Goal: Task Accomplishment & Management: Understand process/instructions

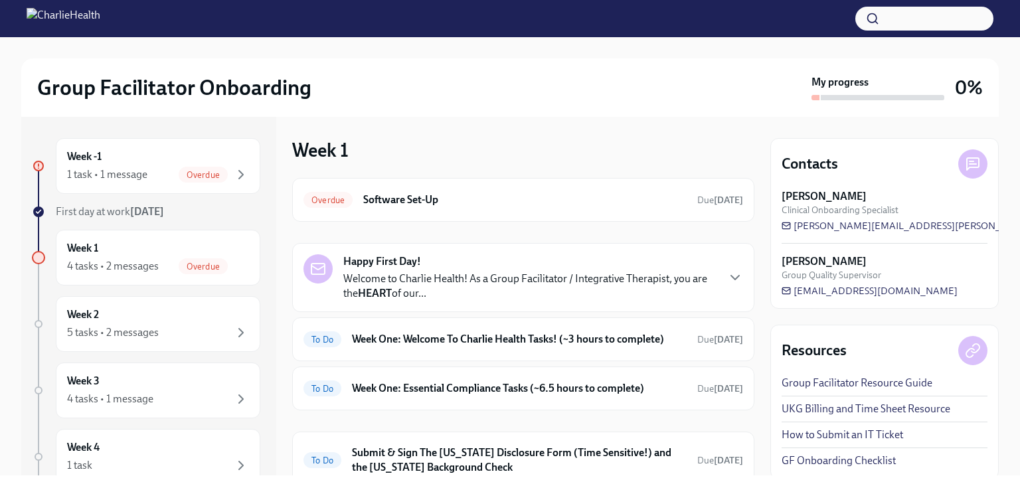
click at [194, 155] on div "Week -1 1 task • 1 message Overdue" at bounding box center [158, 165] width 182 height 33
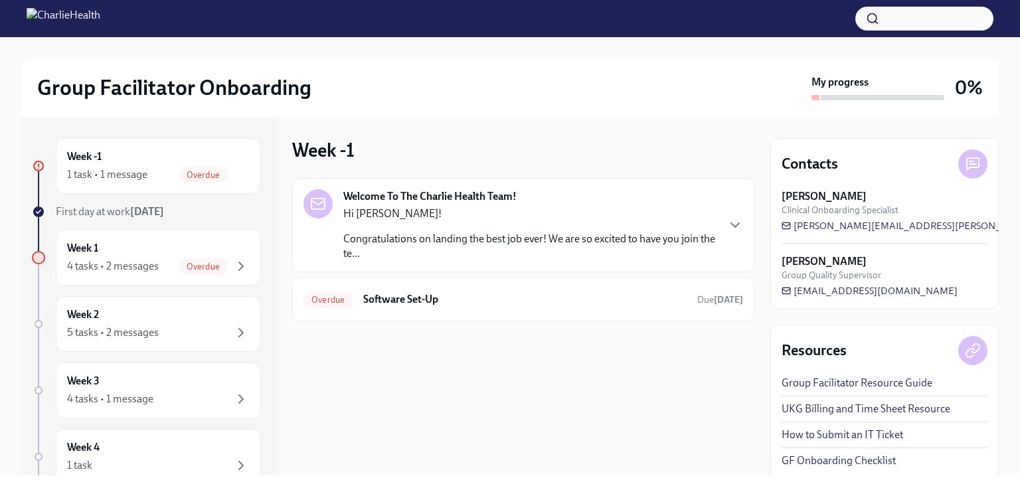
click at [372, 301] on h6 "Software Set-Up" at bounding box center [524, 299] width 323 height 15
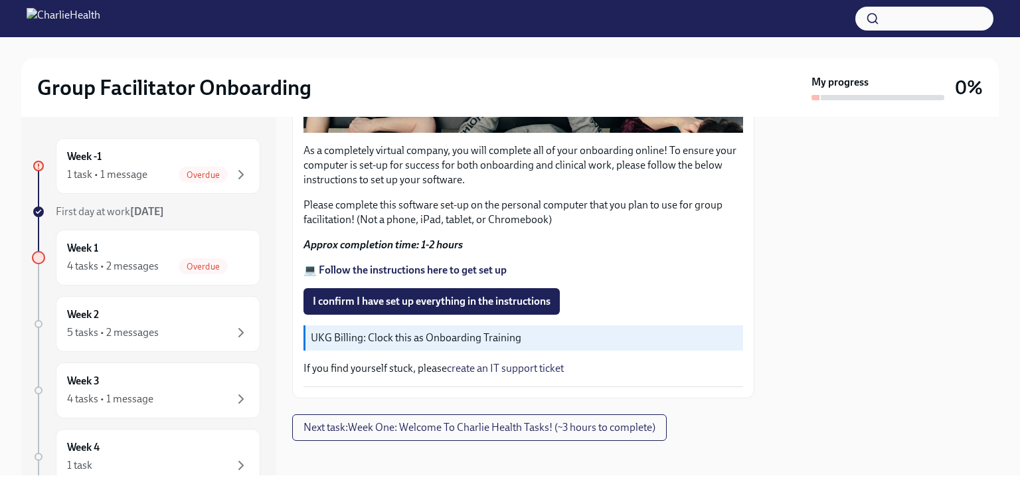
scroll to position [439, 0]
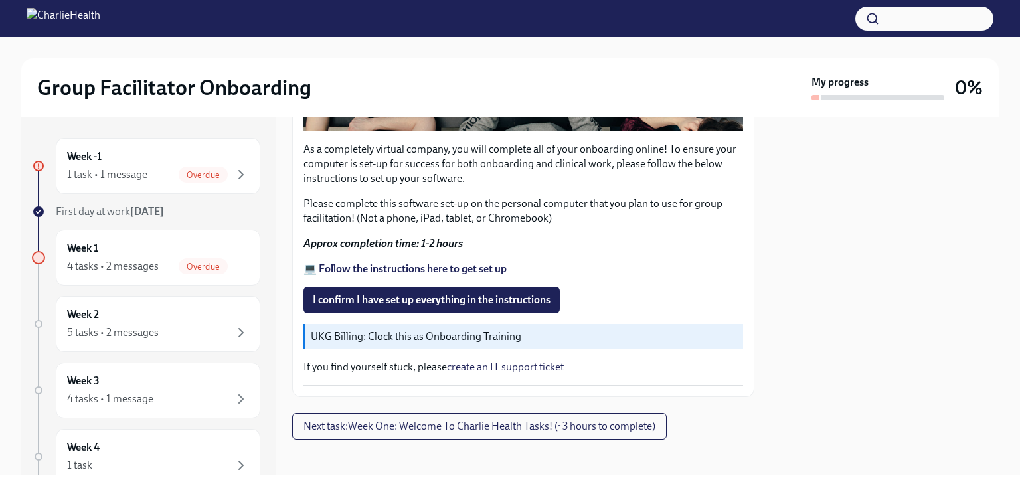
click at [549, 420] on span "Next task : Week One: Welcome To Charlie Health Tasks! (~3 hours to complete)" at bounding box center [479, 426] width 352 height 13
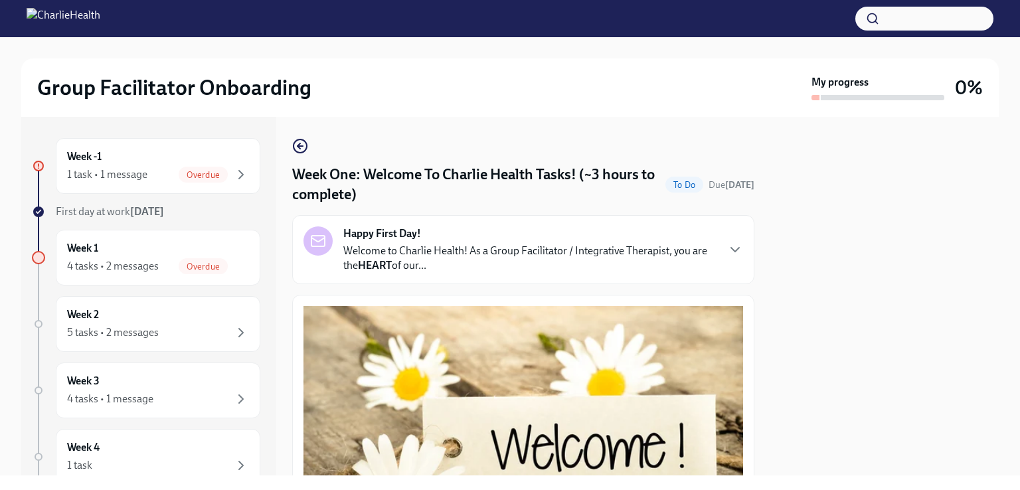
click at [191, 167] on div "Overdue" at bounding box center [203, 175] width 49 height 16
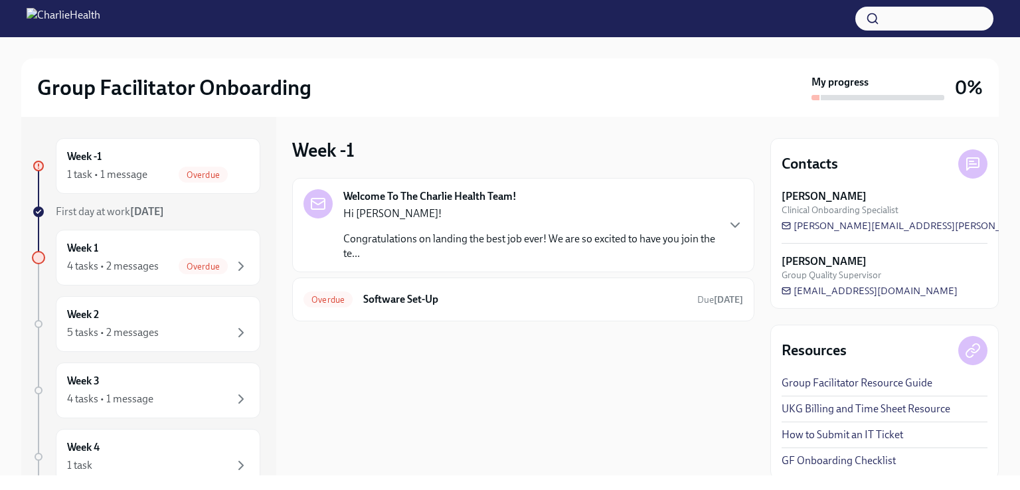
click at [436, 309] on div "Overdue Software Set-Up Due [DATE]" at bounding box center [522, 299] width 439 height 21
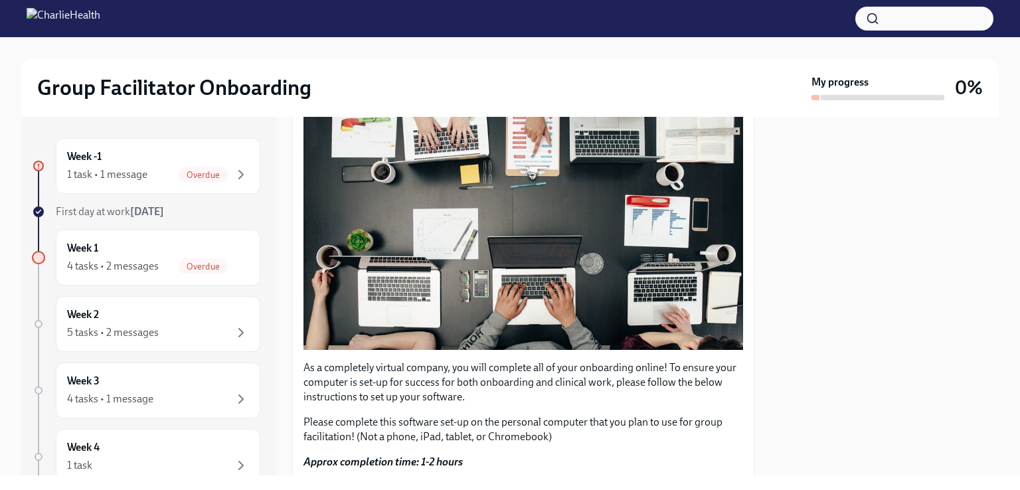
scroll to position [439, 0]
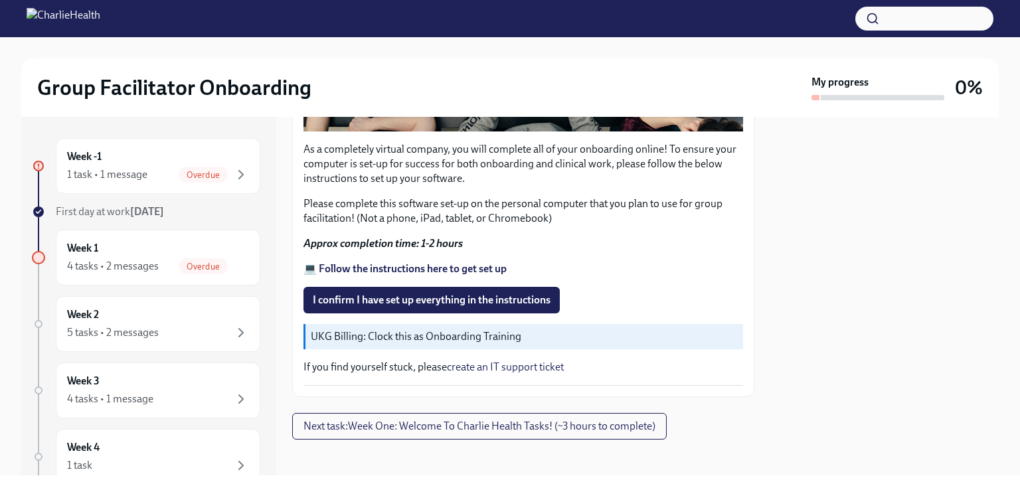
click at [393, 262] on strong "💻 Follow the instructions here to get set up" at bounding box center [404, 268] width 203 height 13
click at [399, 287] on button "I confirm I have set up everything in the instructions" at bounding box center [431, 300] width 256 height 27
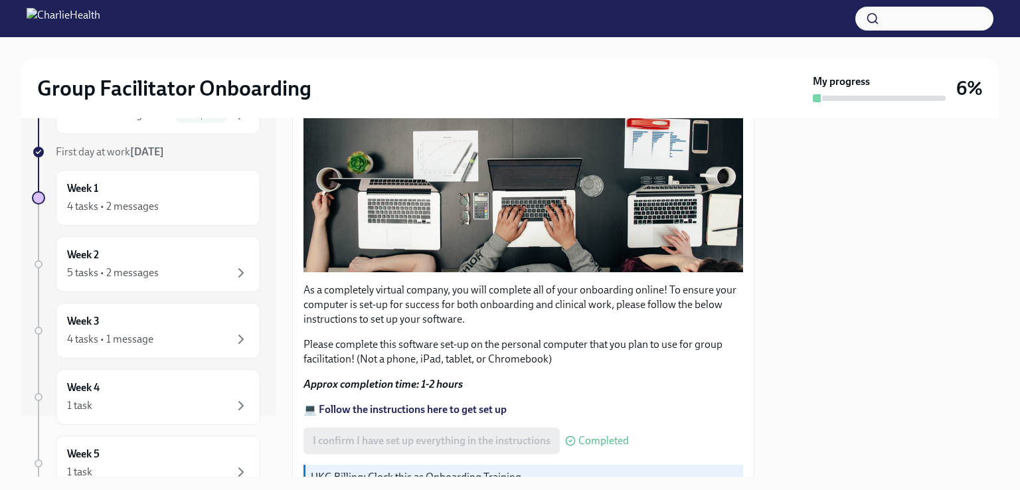
scroll to position [90, 0]
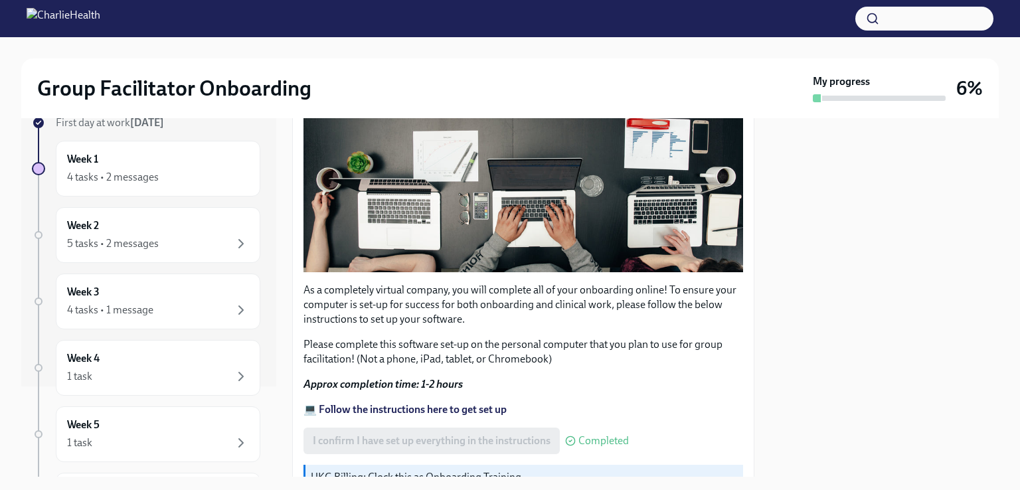
click at [139, 173] on div "4 tasks • 2 messages" at bounding box center [113, 177] width 92 height 15
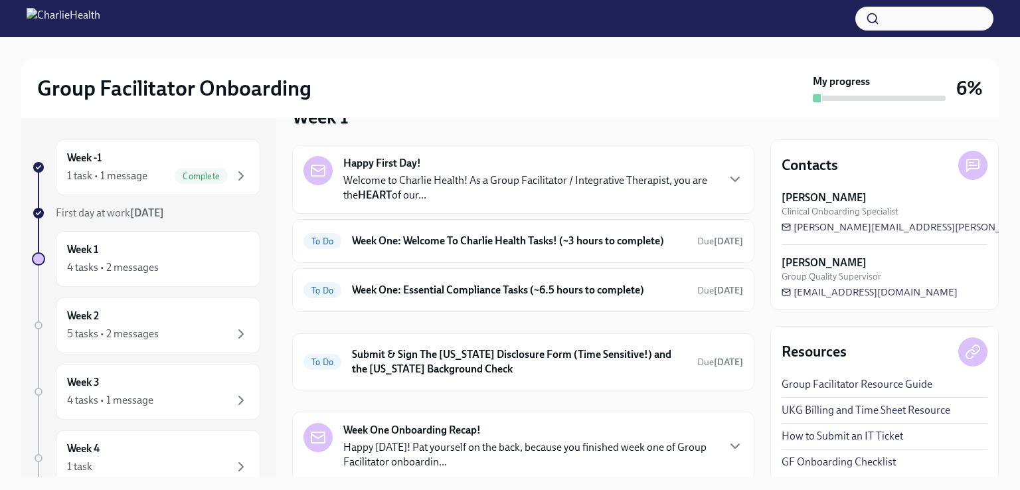
scroll to position [42, 0]
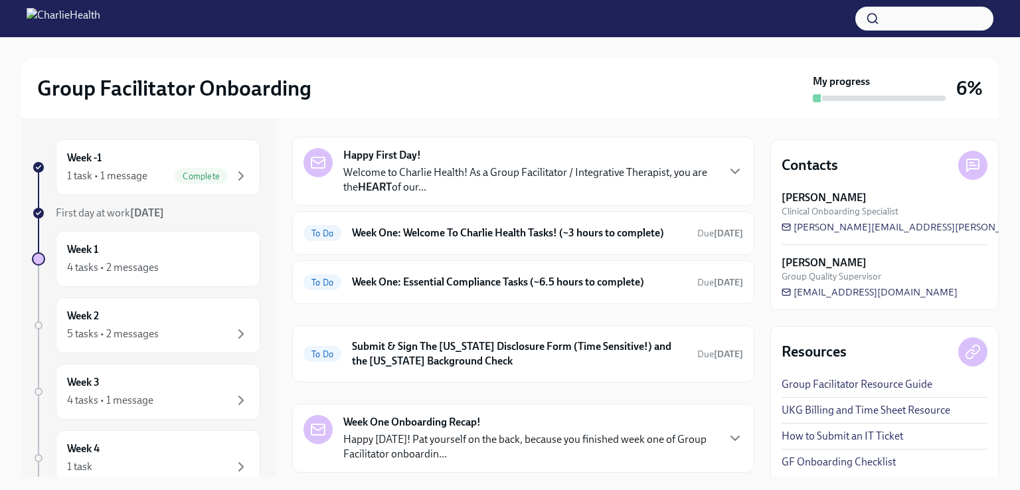
click at [421, 161] on div "Happy First Day! Welcome to Charlie Health! As a Group Facilitator / Integrativ…" at bounding box center [529, 171] width 373 height 46
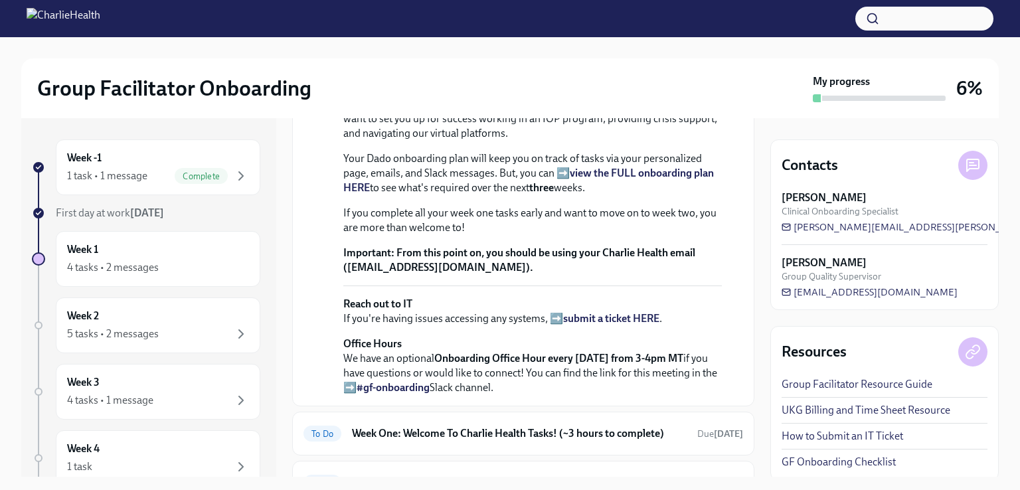
scroll to position [246, 0]
click at [596, 193] on strong "view the FULL onboarding plan HERE" at bounding box center [528, 179] width 370 height 27
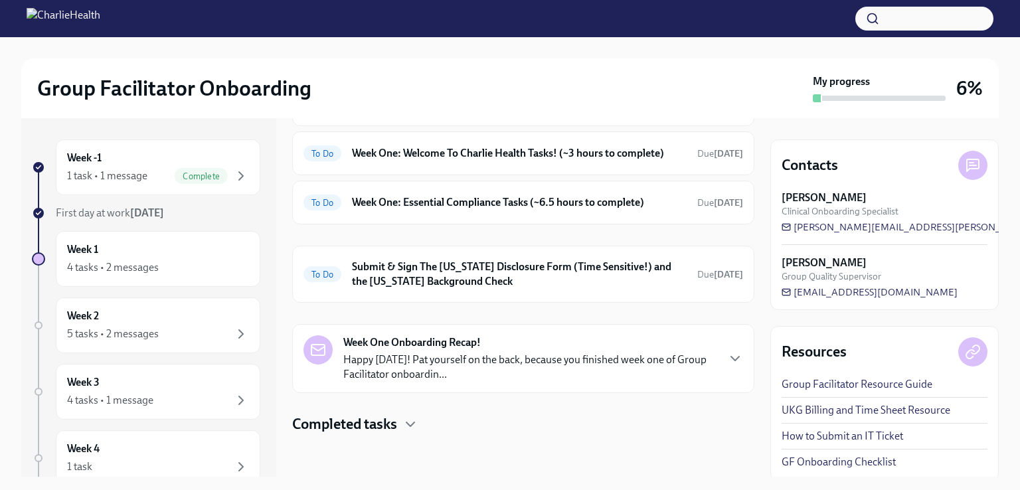
scroll to position [611, 0]
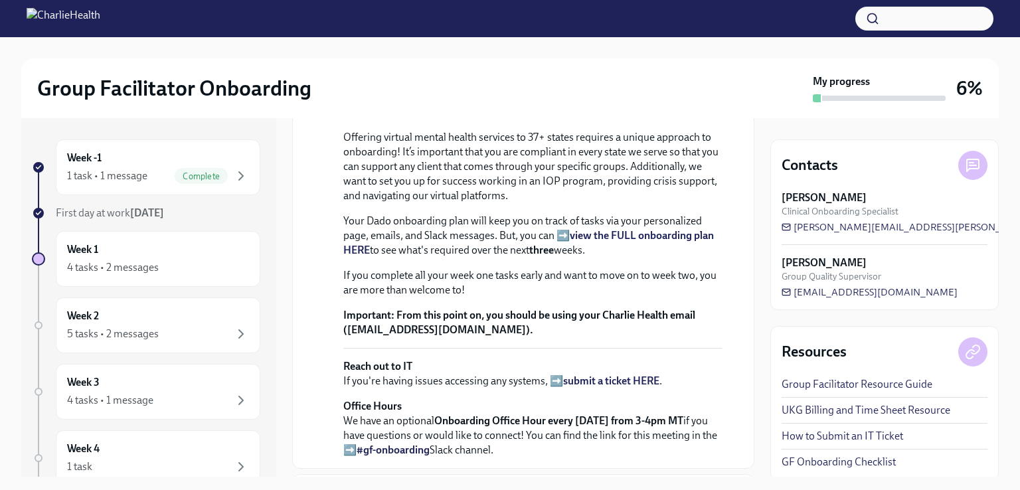
click at [480, 119] on p "Welcome to Charlie Health! As a Group Facilitator / Integrative Therapist, you …" at bounding box center [532, 98] width 378 height 44
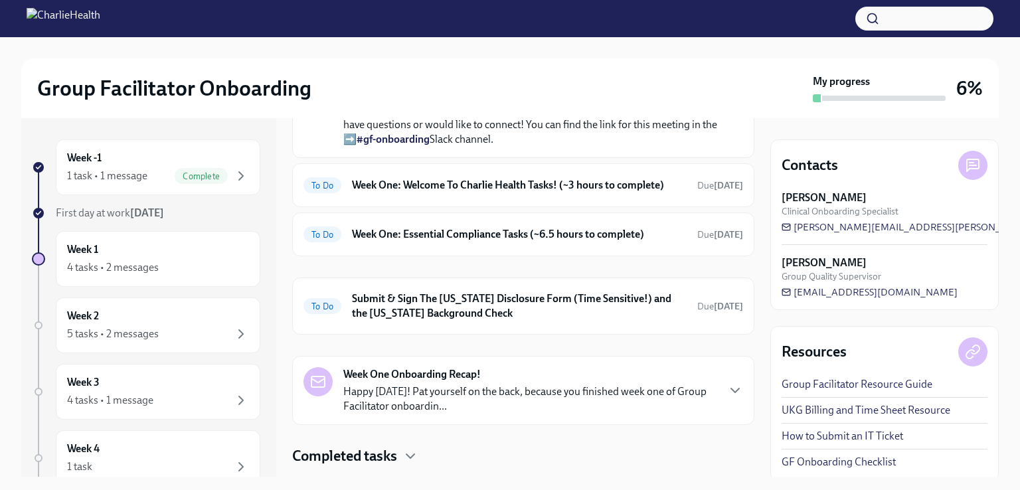
scroll to position [514, 0]
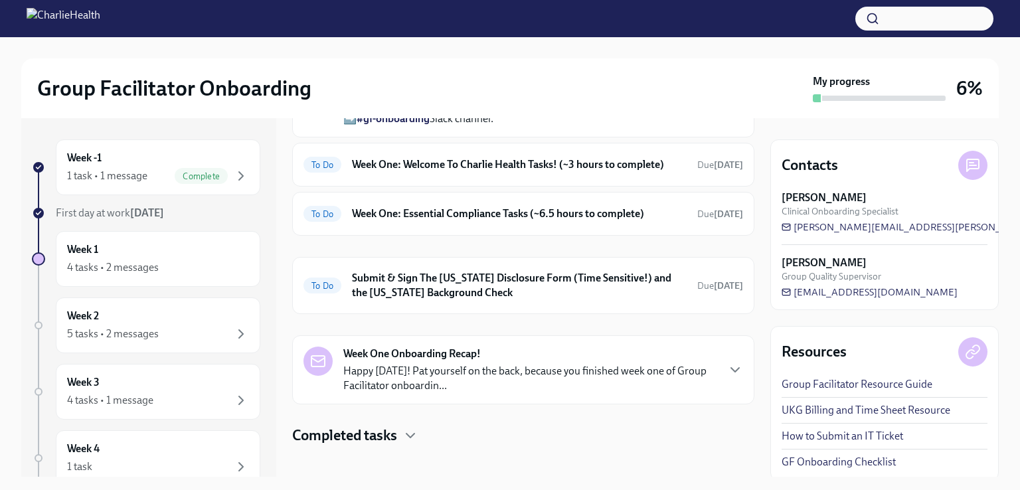
click at [485, 172] on h6 "Week One: Welcome To Charlie Health Tasks! (~3 hours to complete)" at bounding box center [519, 164] width 335 height 15
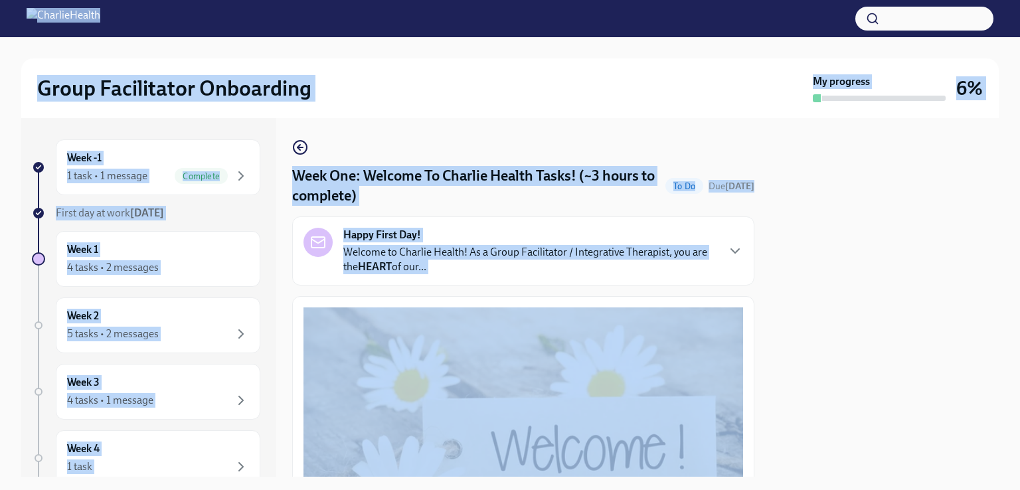
drag, startPoint x: 411, startPoint y: 280, endPoint x: 325, endPoint y: 55, distance: 240.8
click at [325, 53] on div "Group Facilitator Onboarding My progress 6% Week -1 1 task • 1 message Complete…" at bounding box center [510, 256] width 1020 height 439
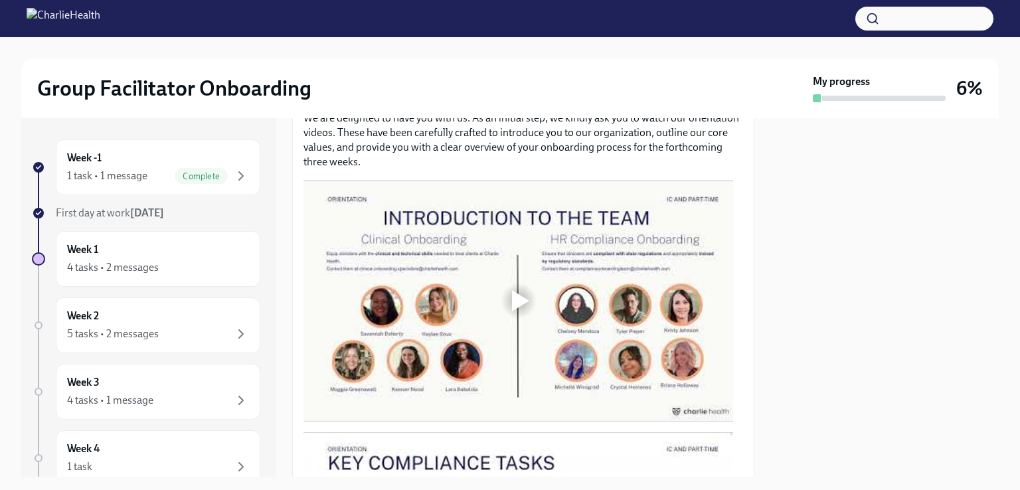
scroll to position [633, 0]
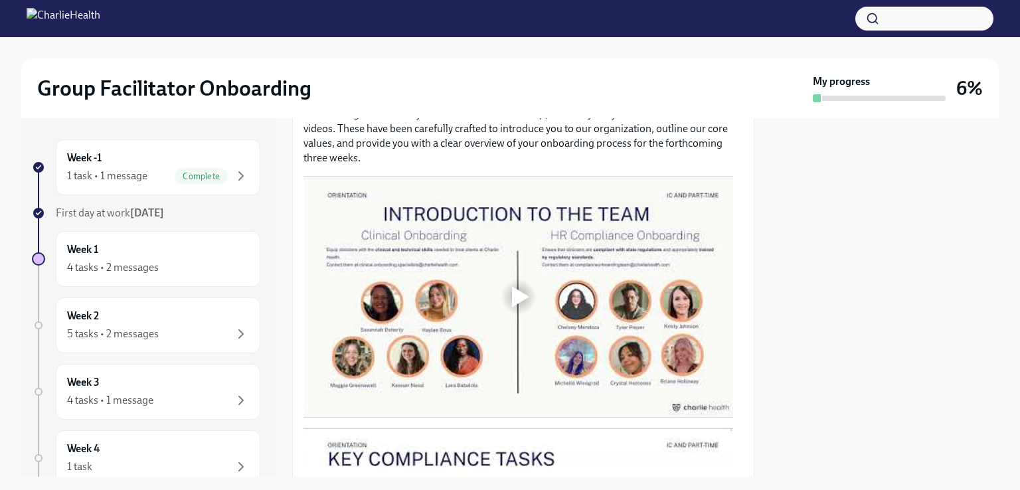
click at [518, 292] on div at bounding box center [520, 296] width 17 height 21
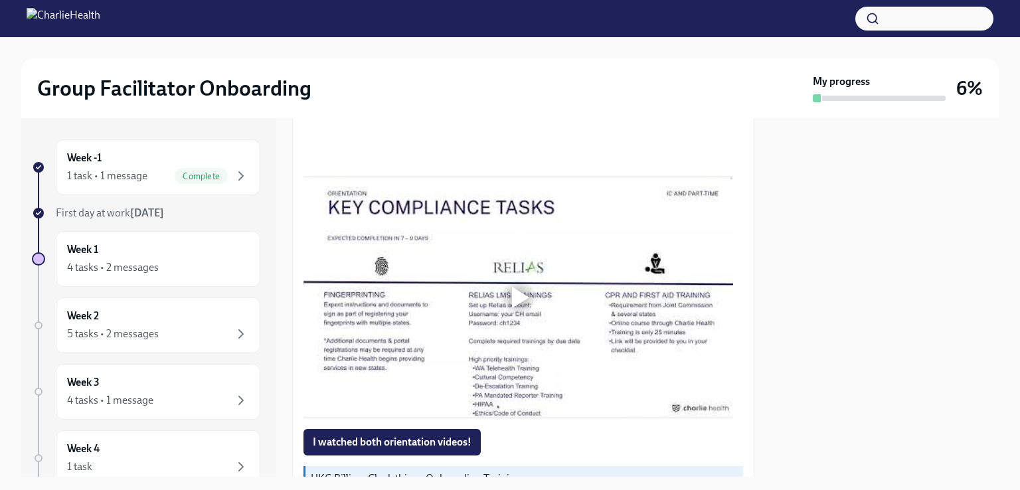
scroll to position [885, 0]
click at [522, 290] on div at bounding box center [520, 296] width 17 height 21
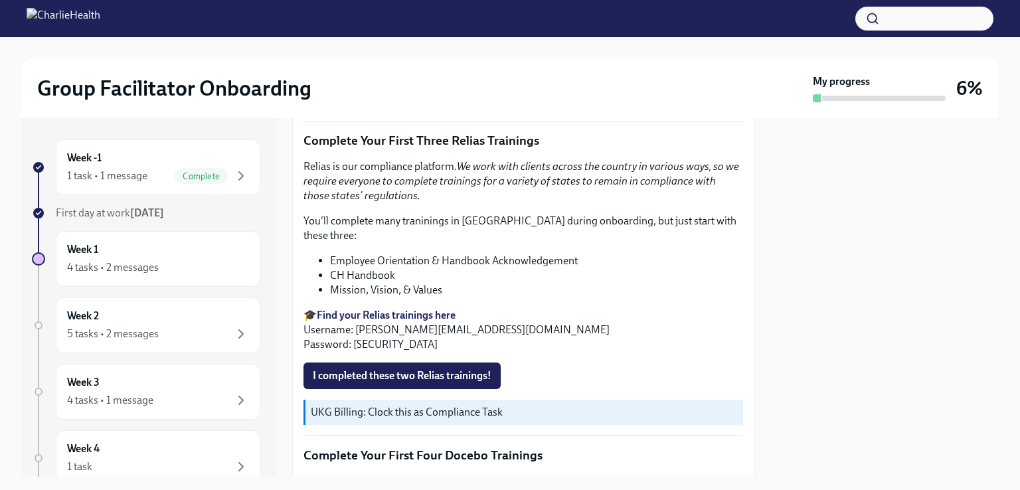
scroll to position [1492, 0]
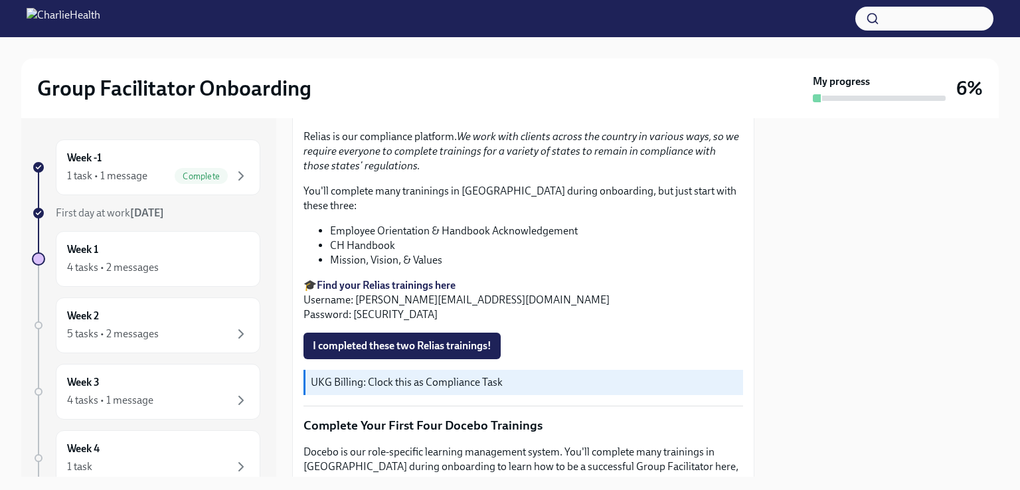
click at [169, 256] on div "Week 1 4 tasks • 2 messages" at bounding box center [158, 258] width 182 height 33
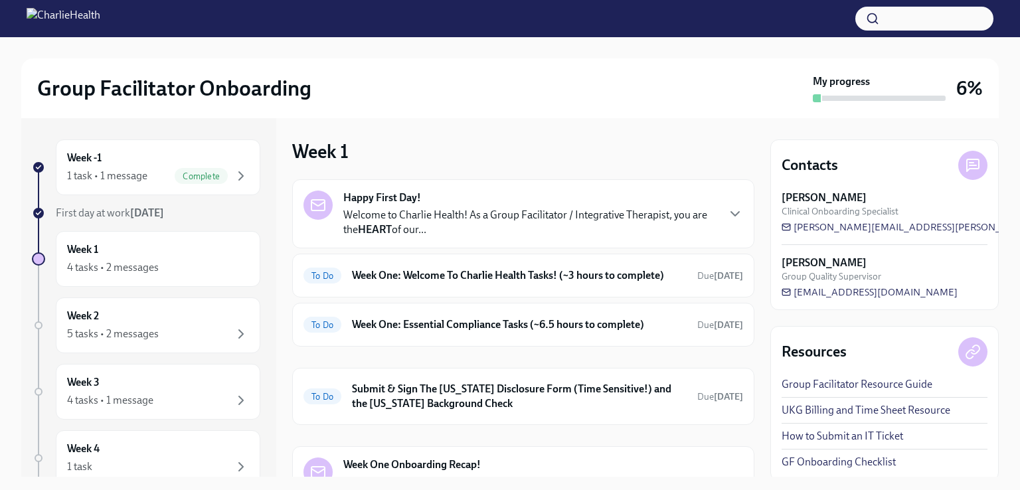
click at [138, 181] on div "1 task • 1 message" at bounding box center [107, 176] width 80 height 15
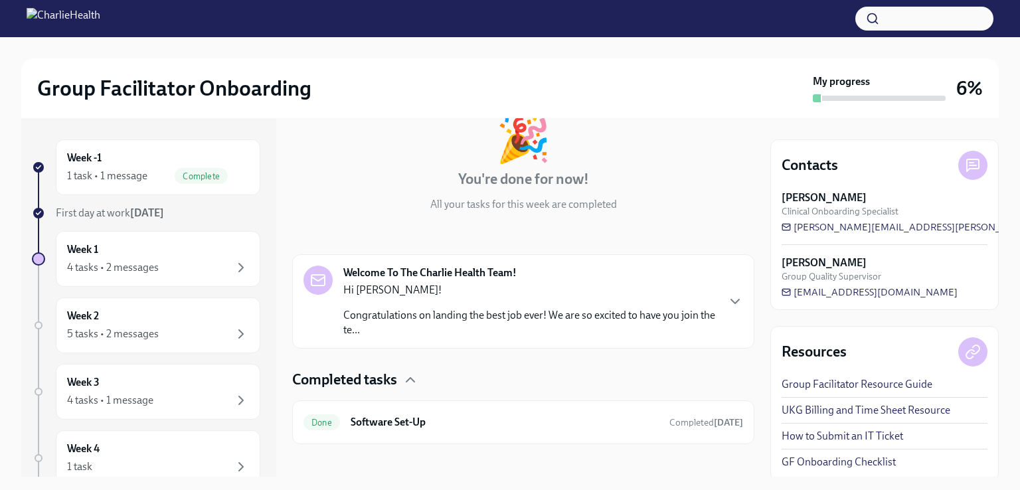
scroll to position [92, 0]
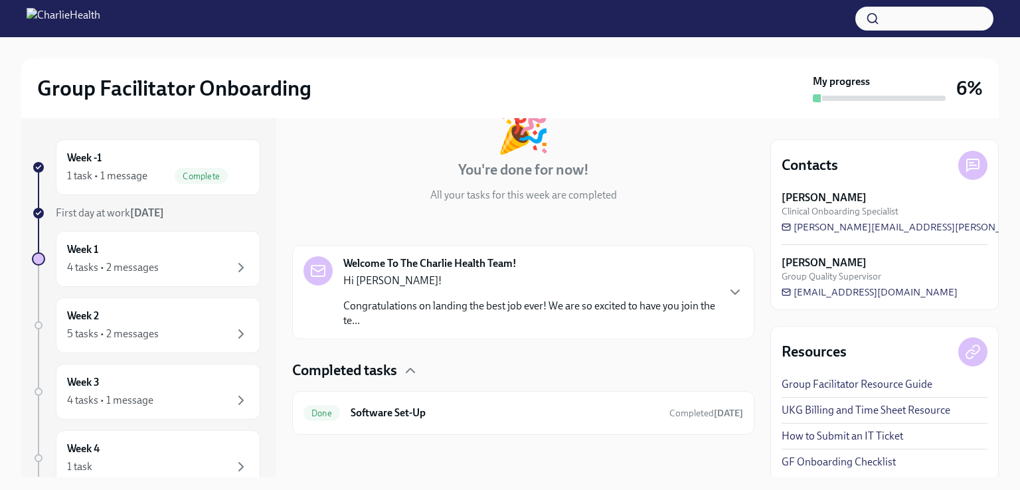
click at [409, 279] on p "Hi [PERSON_NAME]!" at bounding box center [529, 280] width 373 height 15
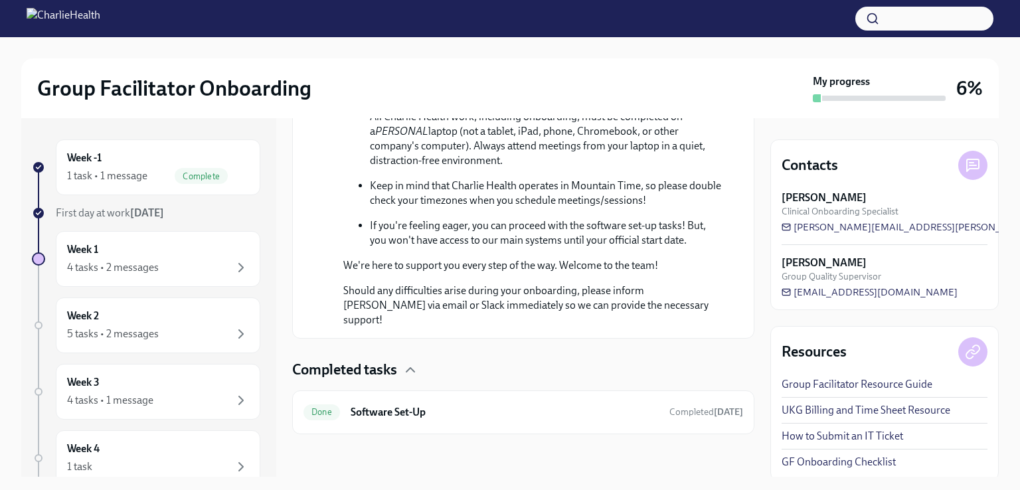
scroll to position [763, 0]
click at [58, 214] on span "First day at work [DATE]" at bounding box center [110, 212] width 108 height 13
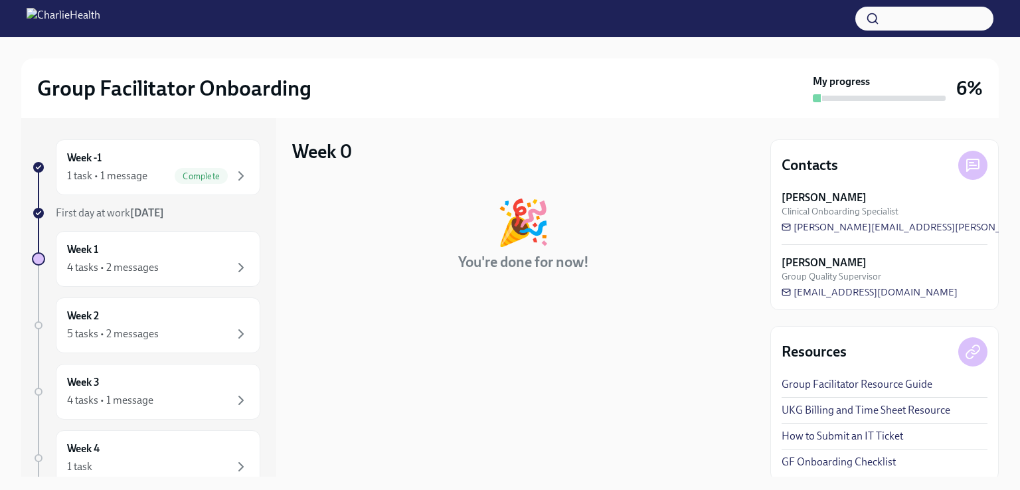
click at [157, 240] on div "Week 1 4 tasks • 2 messages" at bounding box center [158, 259] width 204 height 56
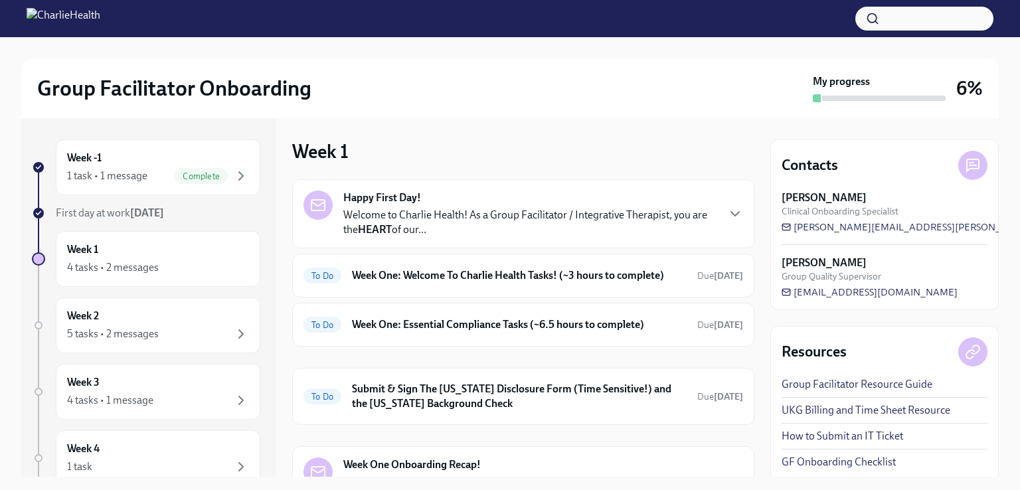
click at [465, 235] on p "Welcome to Charlie Health! As a Group Facilitator / Integrative Therapist, you …" at bounding box center [529, 222] width 373 height 29
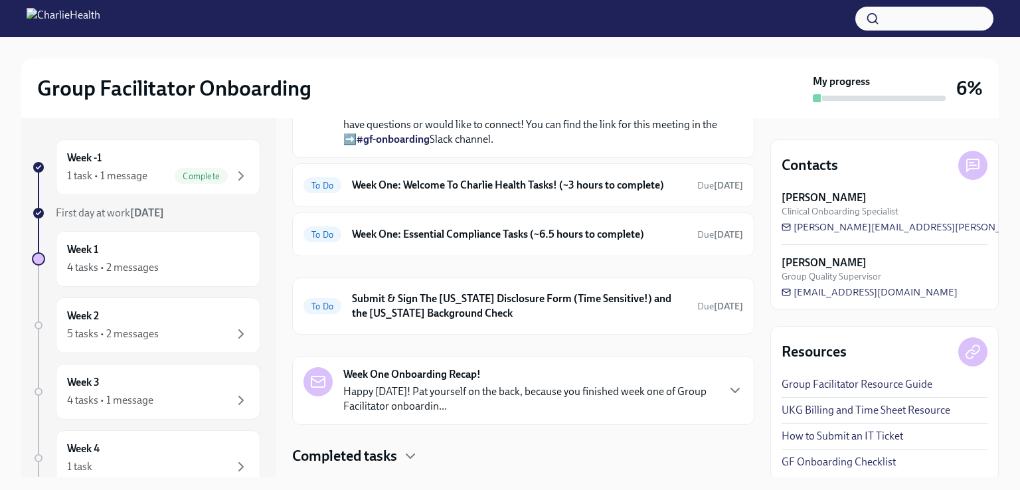
scroll to position [539, 0]
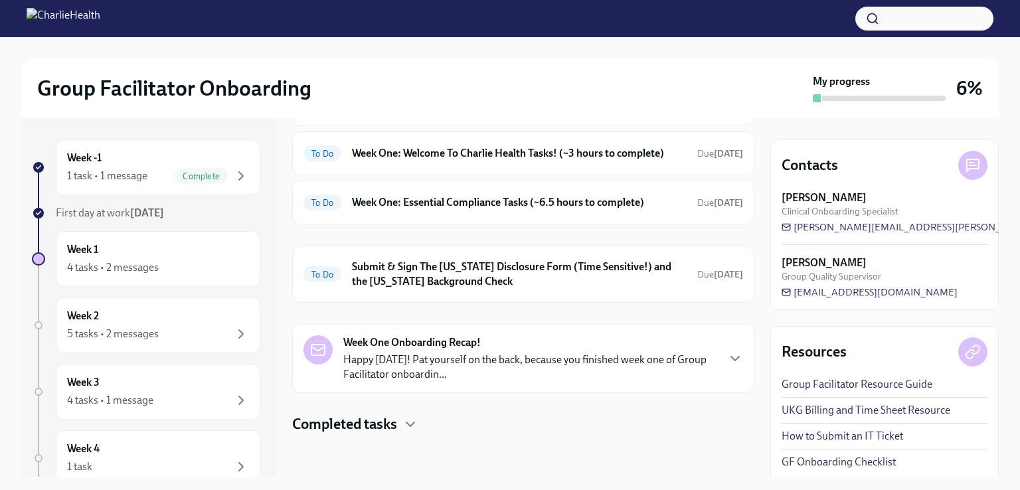
click at [489, 161] on h6 "Week One: Welcome To Charlie Health Tasks! (~3 hours to complete)" at bounding box center [519, 153] width 335 height 15
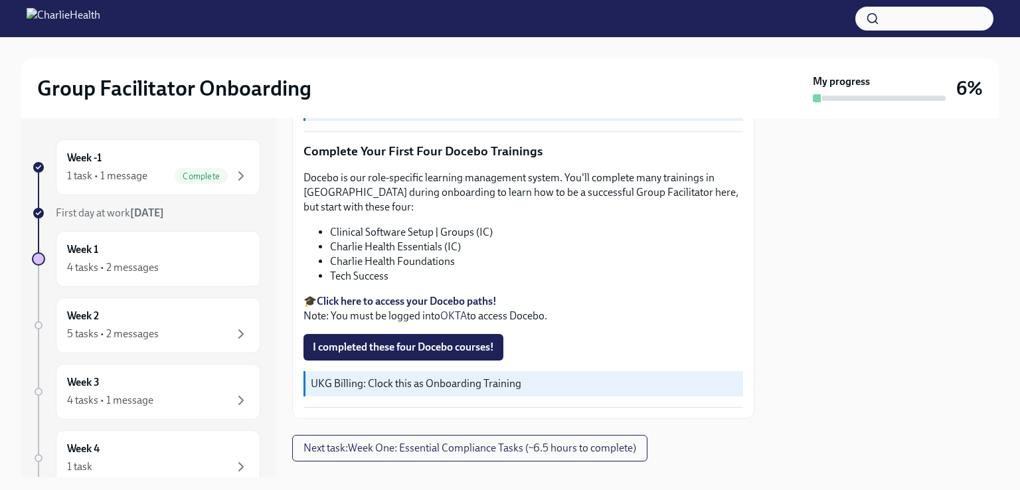
scroll to position [1771, 0]
